Goal: Information Seeking & Learning: Find specific fact

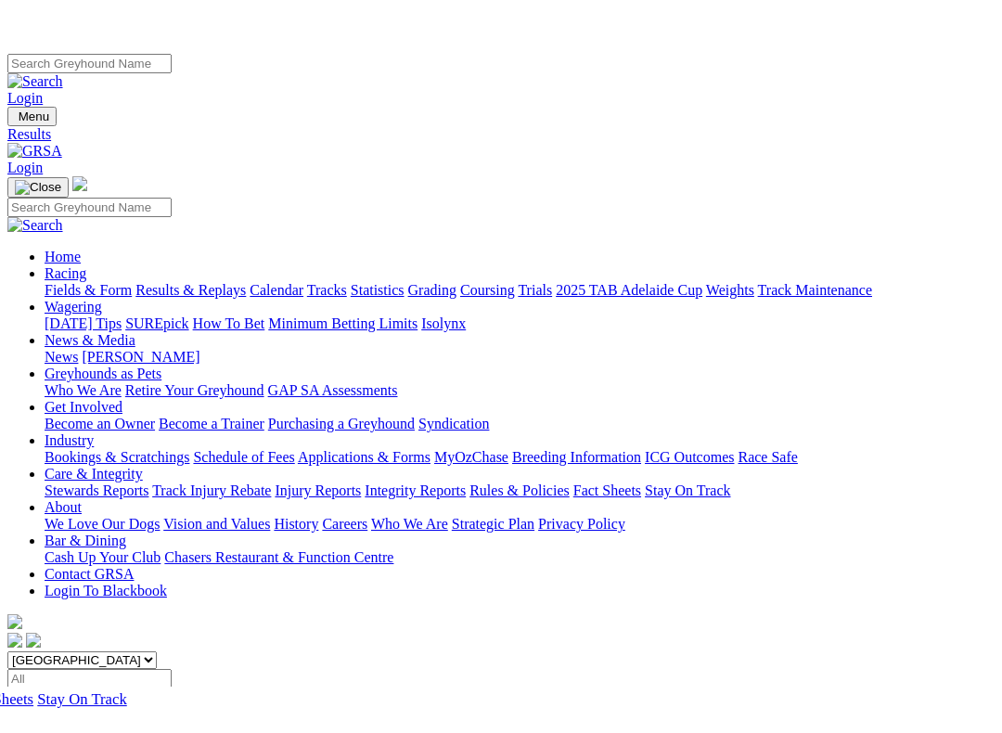
scroll to position [150, 0]
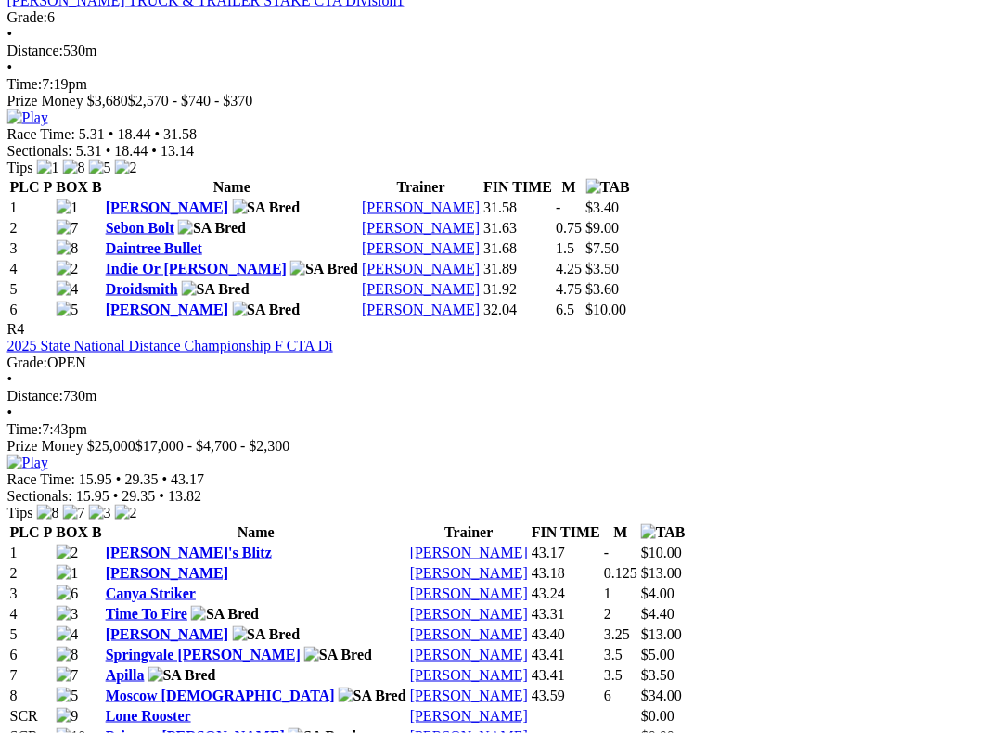
scroll to position [1682, 19]
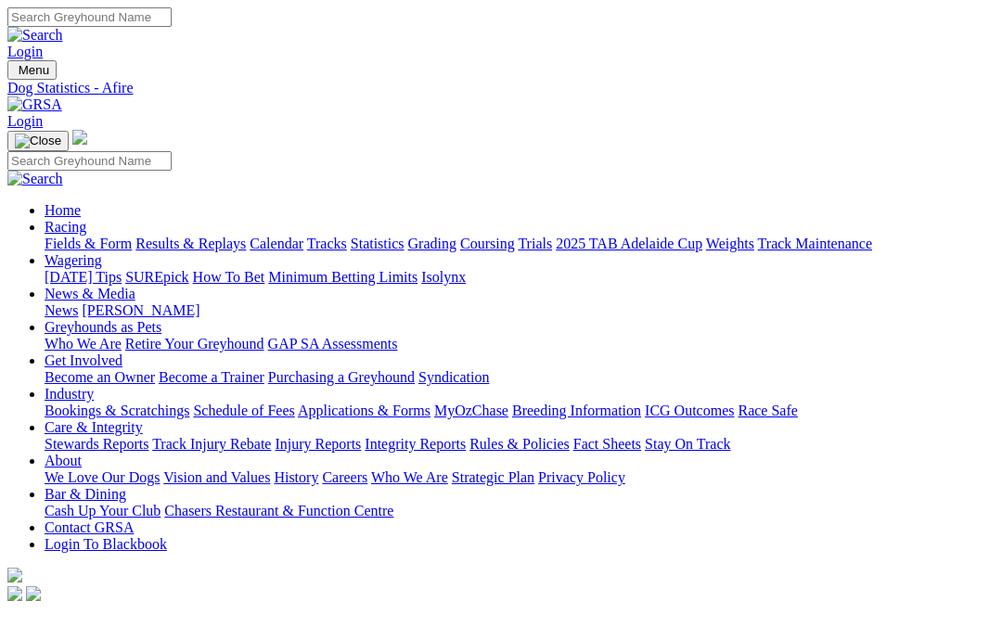
click at [143, 419] on link "Care & Integrity" at bounding box center [94, 427] width 98 height 16
click at [466, 436] on link "Integrity Reports" at bounding box center [415, 444] width 101 height 16
